Goal: Task Accomplishment & Management: Manage account settings

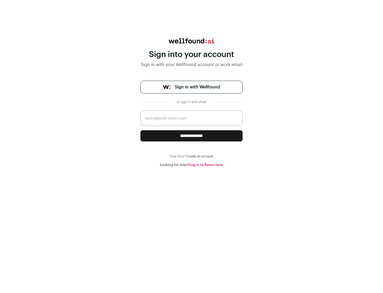
click at [197, 87] on span "Sign in with Wellfound" at bounding box center [197, 87] width 45 height 6
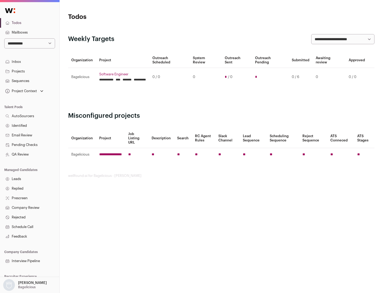
click at [30, 71] on link "Projects" at bounding box center [29, 71] width 59 height 10
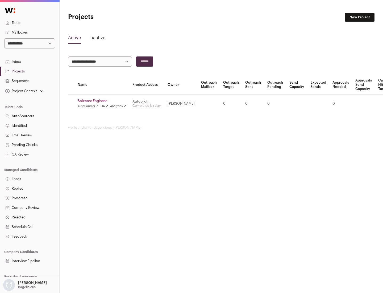
click at [103, 101] on link "Software Engineer" at bounding box center [102, 101] width 48 height 4
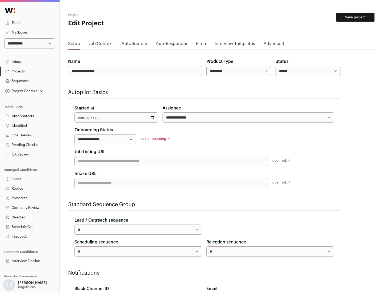
click at [355, 17] on button "Save project" at bounding box center [355, 17] width 38 height 9
